Goal: Transaction & Acquisition: Obtain resource

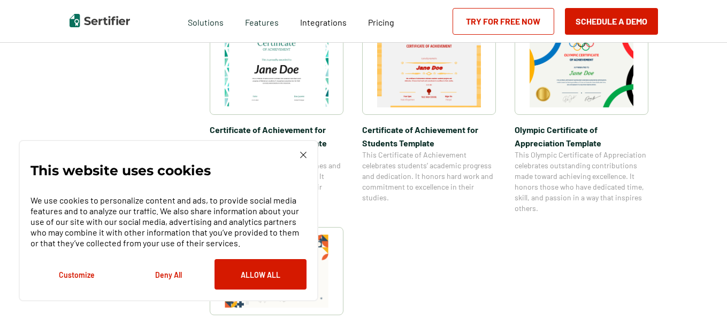
scroll to position [791, 0]
click at [426, 73] on img at bounding box center [429, 70] width 104 height 73
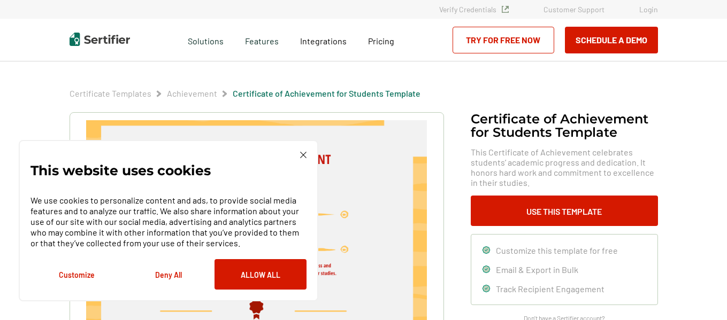
click at [304, 153] on img at bounding box center [303, 155] width 6 height 6
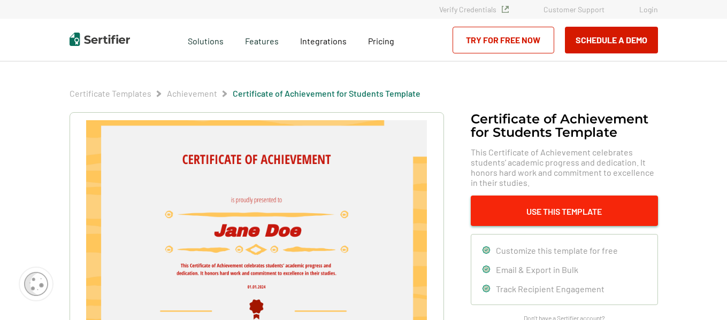
click at [510, 201] on button "Use This Template" at bounding box center [564, 211] width 187 height 30
